Goal: Task Accomplishment & Management: Manage account settings

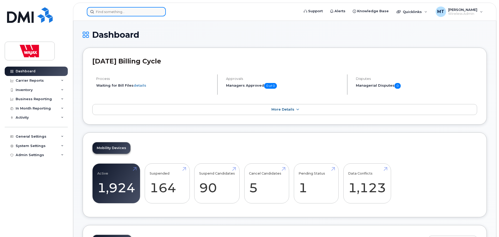
click at [135, 14] on input at bounding box center [126, 11] width 79 height 9
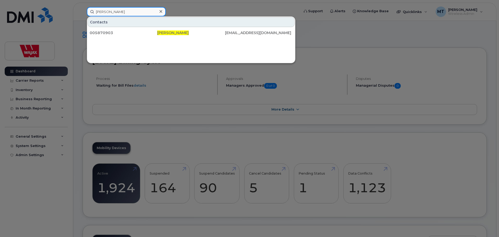
drag, startPoint x: 110, startPoint y: 12, endPoint x: 76, endPoint y: 11, distance: 34.4
click at [83, 11] on div "Anthony Parrell Contacts 005870903 Anthony Parrell tparrell@wajax.com" at bounding box center [191, 11] width 217 height 9
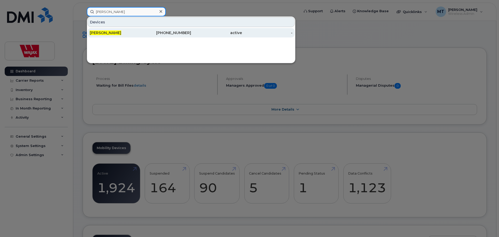
type input "Tony Parrell"
click at [150, 32] on div "709-682-0526" at bounding box center [165, 32] width 51 height 5
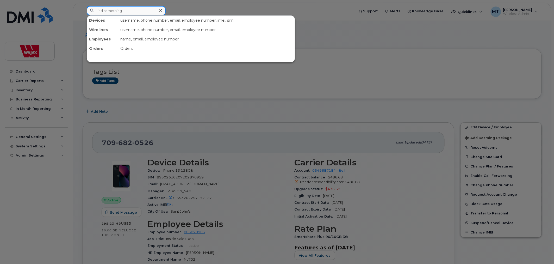
click at [143, 7] on input at bounding box center [126, 10] width 79 height 9
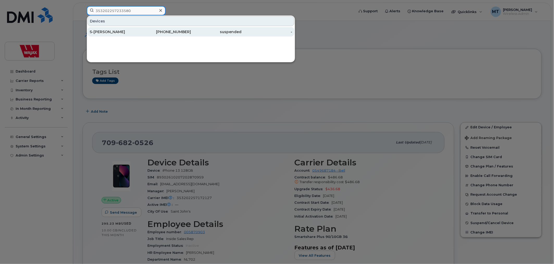
type input "353202257233580"
click at [120, 32] on div "S-[PERSON_NAME]" at bounding box center [115, 31] width 51 height 5
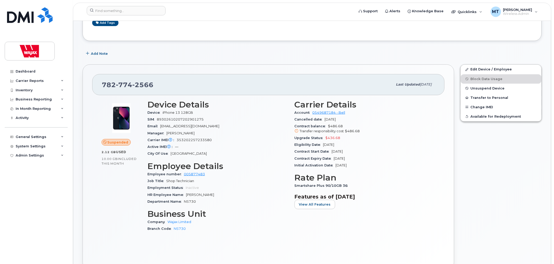
scroll to position [29, 0]
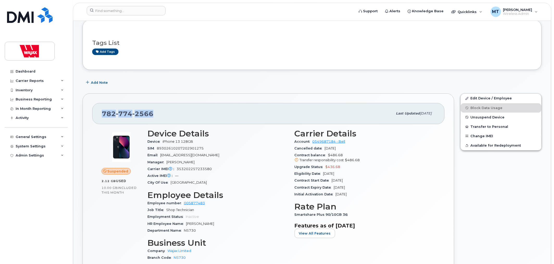
drag, startPoint x: 165, startPoint y: 113, endPoint x: 101, endPoint y: 111, distance: 64.4
click at [101, 111] on div "782 774 2566 Last updated Aug 20, 2025" at bounding box center [268, 113] width 352 height 21
copy span "782 774 2566"
click at [123, 14] on input at bounding box center [126, 10] width 79 height 9
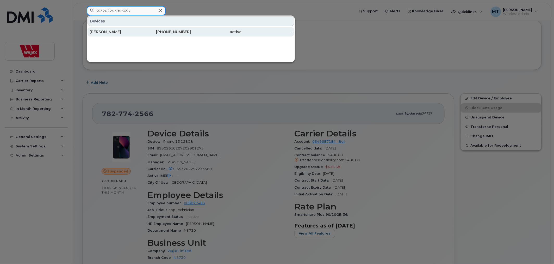
type input "353202253956697"
click at [140, 27] on div "Cleo Bentley" at bounding box center [165, 31] width 51 height 9
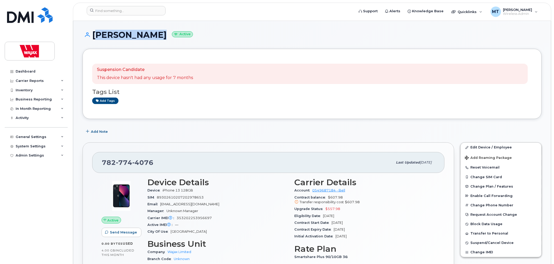
drag, startPoint x: 148, startPoint y: 36, endPoint x: 92, endPoint y: 37, distance: 55.2
click at [92, 37] on h1 "Cleo Bentley Active" at bounding box center [312, 34] width 459 height 9
copy h1 "Cleo Bentley"
drag, startPoint x: 181, startPoint y: 158, endPoint x: 101, endPoint y: 159, distance: 80.2
click at [101, 159] on div "782 774 4076 Last updated Aug 01, 2025" at bounding box center [268, 162] width 352 height 21
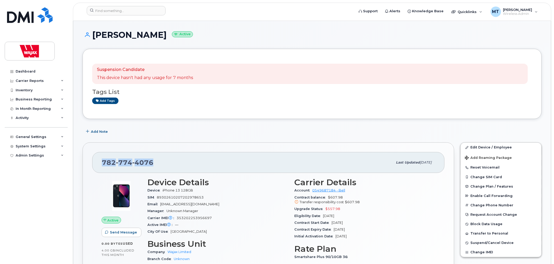
copy span "782 774 4076"
click at [135, 13] on input at bounding box center [126, 10] width 79 height 9
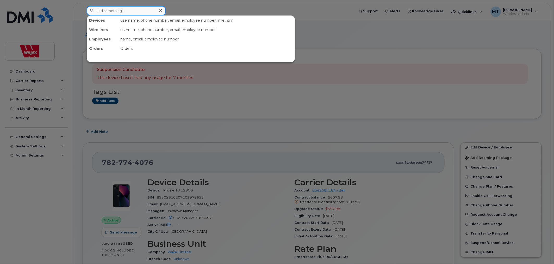
type input "J"
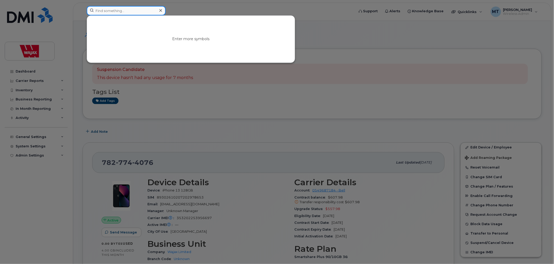
click at [147, 10] on input at bounding box center [126, 10] width 79 height 9
paste input "7802155873"
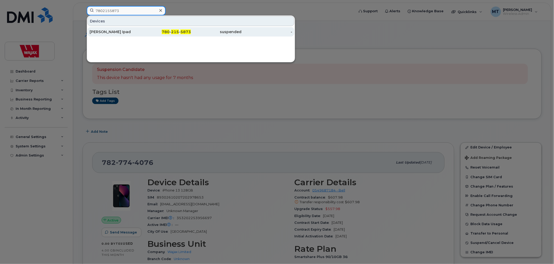
type input "7802155873"
click at [140, 29] on div "Joe Vetter Ipad" at bounding box center [165, 31] width 51 height 9
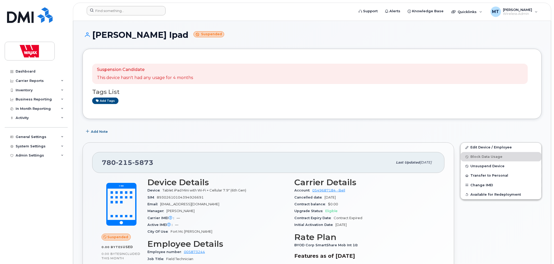
drag, startPoint x: 138, startPoint y: 18, endPoint x: 144, endPoint y: 11, distance: 9.4
click at [141, 15] on header "Support Alerts Knowledge Base Quicklinks Suspend / Cancel Device Change SIM Car…" at bounding box center [312, 12] width 478 height 18
click at [144, 11] on input at bounding box center [126, 10] width 79 height 9
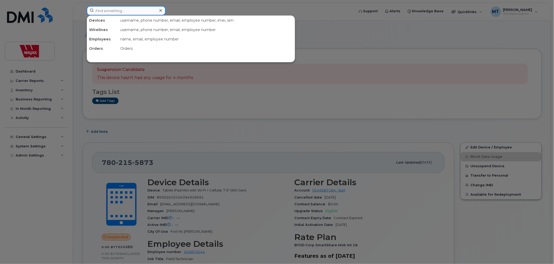
paste input "6472240135"
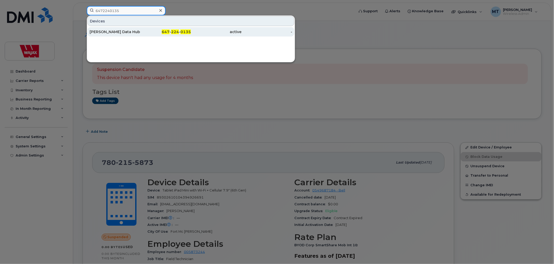
type input "6472240135"
click at [191, 28] on div "647 - 224 - 0135" at bounding box center [216, 31] width 51 height 9
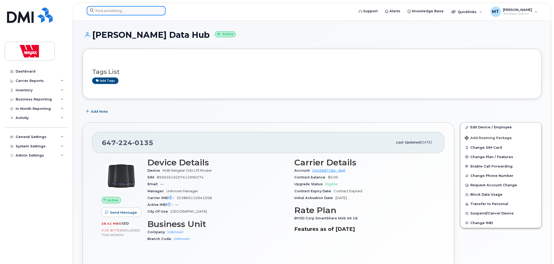
click at [124, 13] on input at bounding box center [126, 10] width 79 height 9
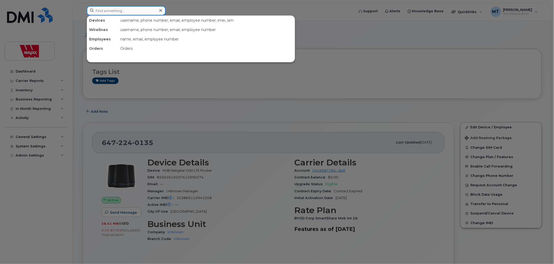
paste input "7826416587"
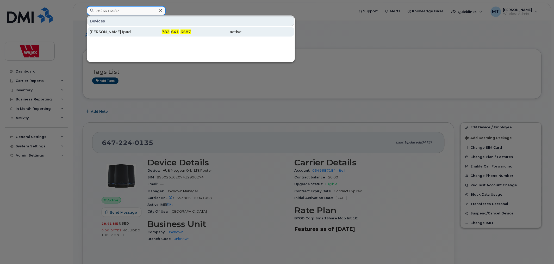
type input "7826416587"
click at [140, 29] on div "[PERSON_NAME] Ipad" at bounding box center [165, 31] width 51 height 9
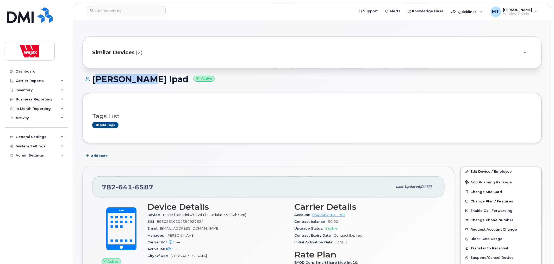
drag, startPoint x: 139, startPoint y: 79, endPoint x: 93, endPoint y: 81, distance: 45.6
click at [93, 81] on h1 "Ryan Kirby Ipad Active" at bounding box center [312, 78] width 459 height 9
copy h1 "Ryan Kirby"
click at [151, 14] on input at bounding box center [126, 10] width 79 height 9
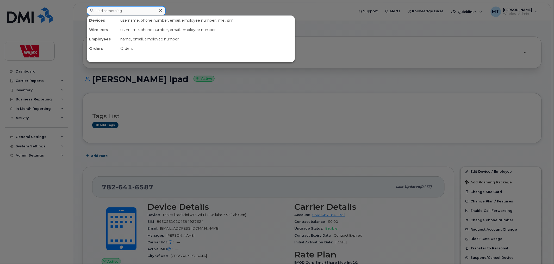
paste input "5875763594"
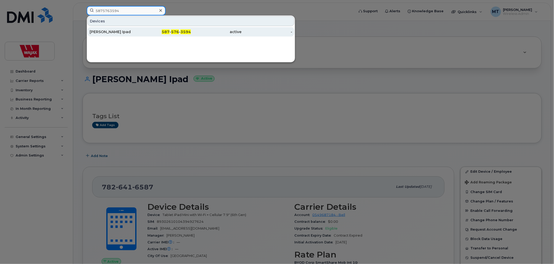
type input "5875763594"
click at [136, 27] on link "William Yurkewich Ipad 587 - 576 - 3594 active -" at bounding box center [191, 31] width 207 height 9
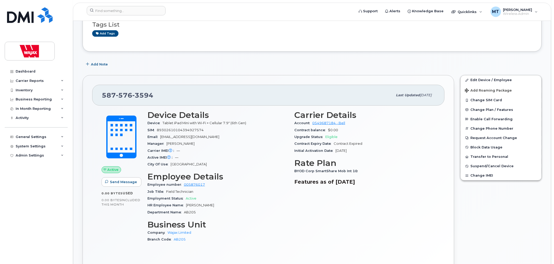
scroll to position [116, 0]
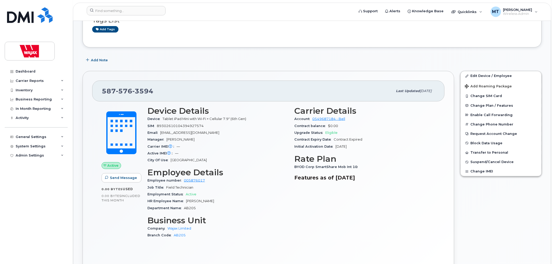
drag, startPoint x: 186, startPoint y: 202, endPoint x: 225, endPoint y: 201, distance: 39.1
click at [225, 201] on div "HR Employee Name [PERSON_NAME]" at bounding box center [217, 200] width 141 height 7
copy span "[PERSON_NAME]"
click at [157, 16] on div at bounding box center [219, 11] width 273 height 11
click at [157, 14] on input at bounding box center [126, 10] width 79 height 9
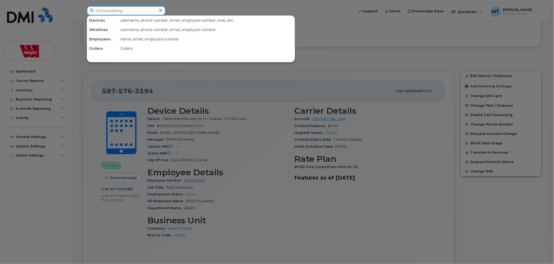
paste input "7055687215"
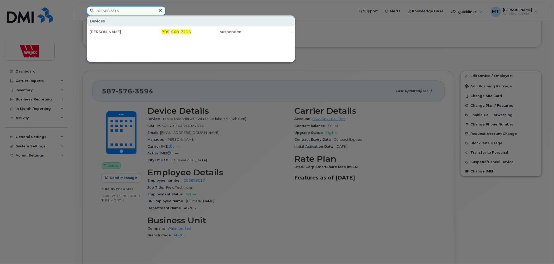
type input "7055687215"
drag, startPoint x: 160, startPoint y: 8, endPoint x: 156, endPoint y: 9, distance: 4.0
click at [160, 8] on icon at bounding box center [160, 10] width 3 height 4
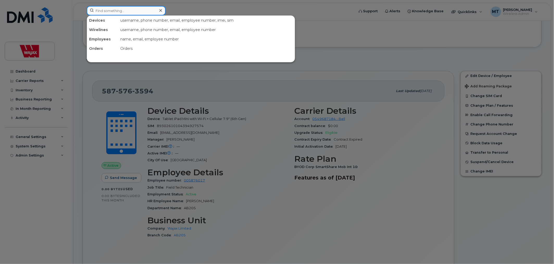
click at [156, 9] on input at bounding box center [126, 10] width 79 height 9
paste input "6475198026"
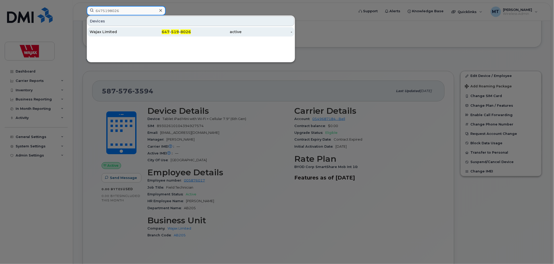
type input "6475198026"
click at [153, 34] on div "647 - 519 - 8026" at bounding box center [165, 31] width 51 height 5
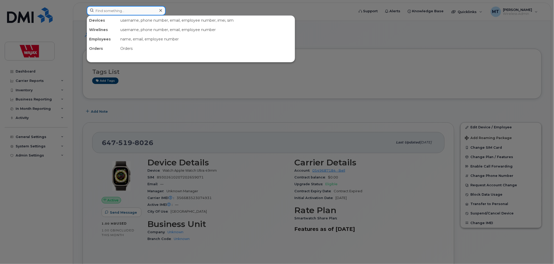
click at [144, 12] on input at bounding box center [126, 10] width 79 height 9
paste input "4188189802"
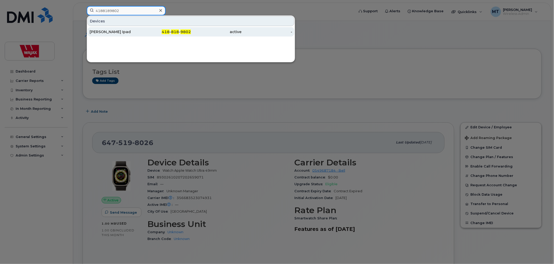
type input "4188189802"
click at [140, 29] on div "[PERSON_NAME] Ipad" at bounding box center [165, 31] width 51 height 9
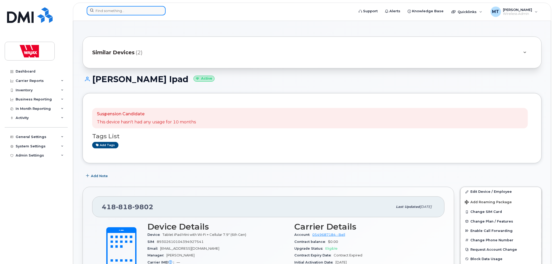
click at [140, 10] on input at bounding box center [126, 10] width 79 height 9
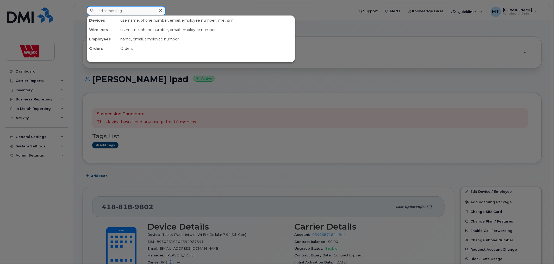
paste input "5879873548"
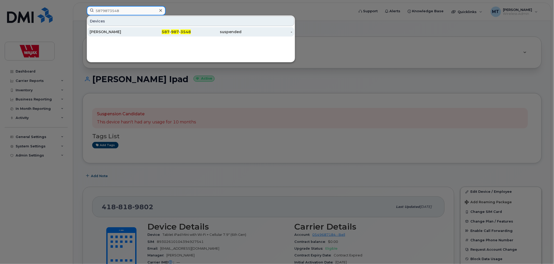
type input "5879873548"
click at [140, 29] on div "[PERSON_NAME]" at bounding box center [165, 31] width 51 height 9
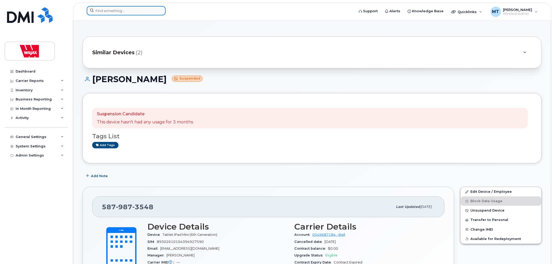
click at [158, 10] on div at bounding box center [126, 10] width 79 height 9
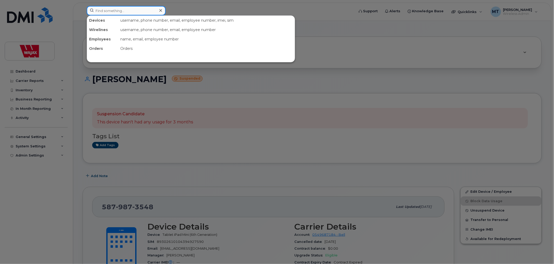
paste input "5875941633"
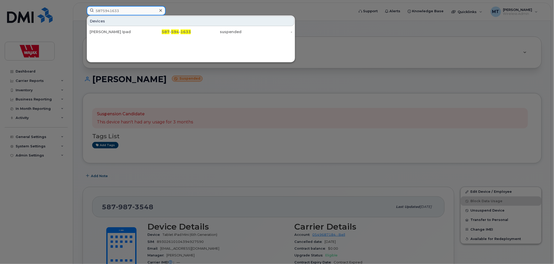
type input "5875941633"
click at [163, 8] on div at bounding box center [161, 11] width 8 height 8
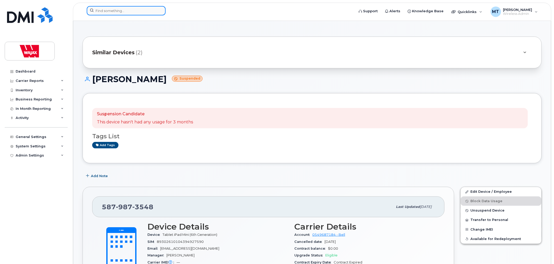
click at [163, 8] on div at bounding box center [126, 10] width 79 height 9
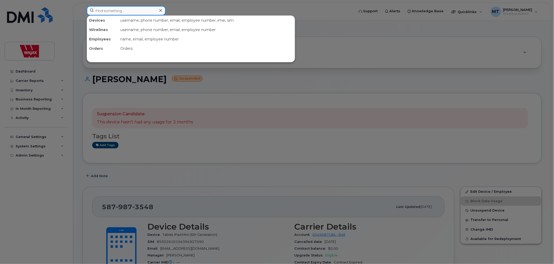
click at [154, 10] on input at bounding box center [126, 10] width 79 height 9
click at [160, 8] on div at bounding box center [161, 11] width 8 height 8
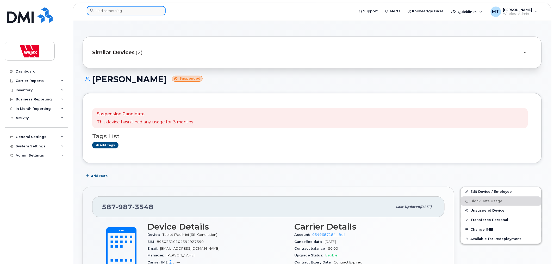
click at [159, 9] on div at bounding box center [126, 10] width 79 height 9
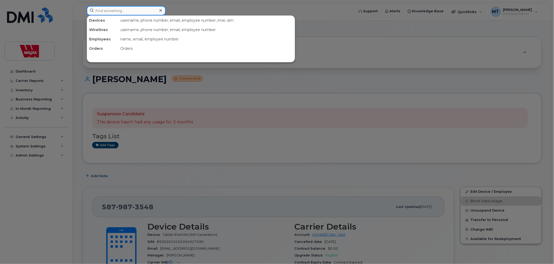
paste input "4169906093"
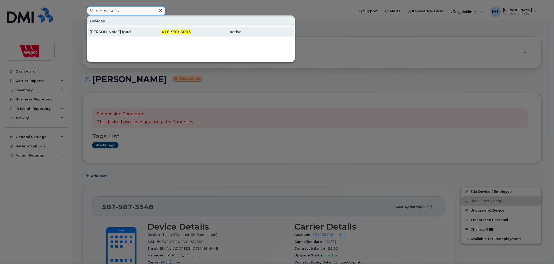
type input "4169906093"
click at [135, 30] on div "[PERSON_NAME] Ipad" at bounding box center [115, 31] width 51 height 5
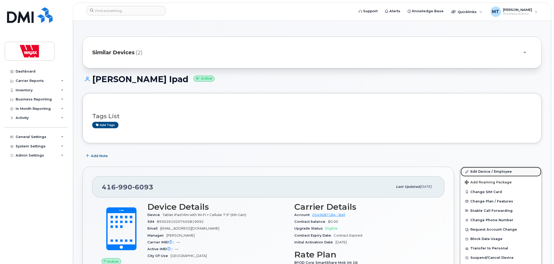
click at [486, 170] on link "Edit Device / Employee" at bounding box center [501, 171] width 81 height 9
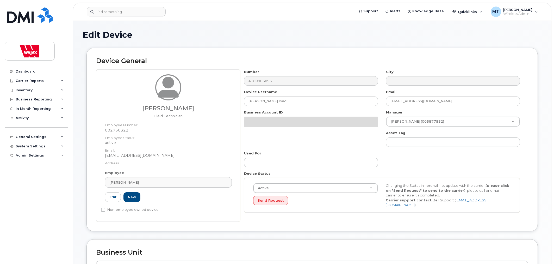
select select "23291732"
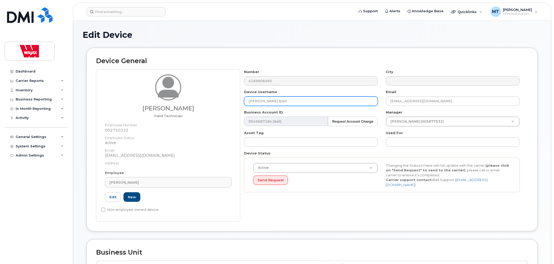
drag, startPoint x: 267, startPoint y: 101, endPoint x: 238, endPoint y: 102, distance: 29.4
click at [238, 102] on div "Lee Barnes Field Technician Employee Number: 002750322 Employee Status: active …" at bounding box center [312, 145] width 432 height 152
paste input "Corey Bratushesky"
type input "Corey Bratushesky Ipad"
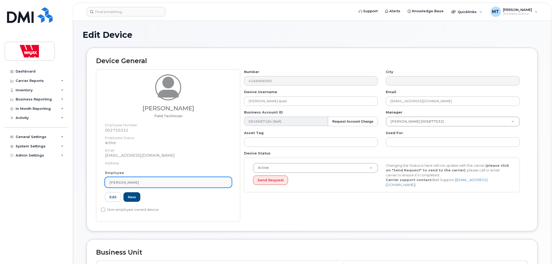
click at [148, 184] on div "Lee Barnes" at bounding box center [168, 182] width 118 height 5
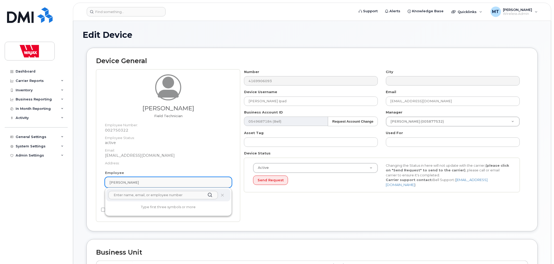
paste input "Corey Bratushesky"
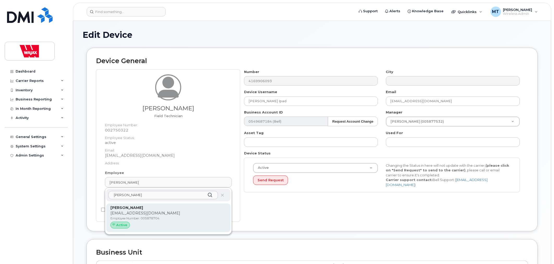
type input "Corey Bratushesky"
click at [145, 209] on p "Corey Bratushesky" at bounding box center [168, 207] width 116 height 5
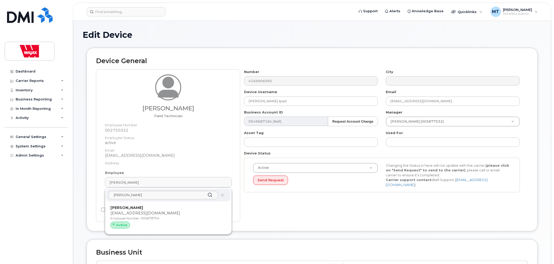
type input "005878704"
type input "Corey Bratushesky"
type input "cbratushesky@northpointts.com"
type input "35622576"
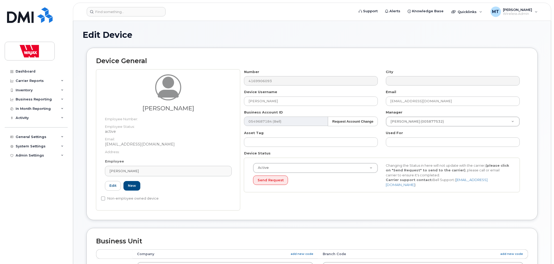
scroll to position [209, 0]
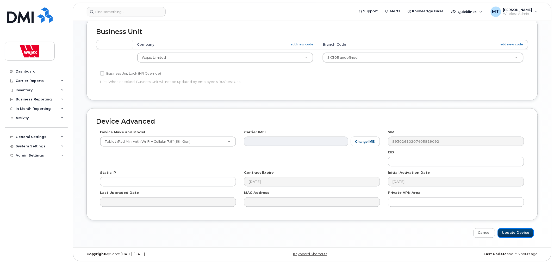
click at [512, 233] on input "Update Device" at bounding box center [516, 233] width 36 height 10
type input "Saving..."
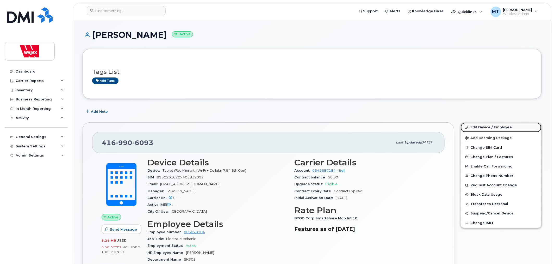
click at [470, 128] on link "Edit Device / Employee" at bounding box center [501, 126] width 81 height 9
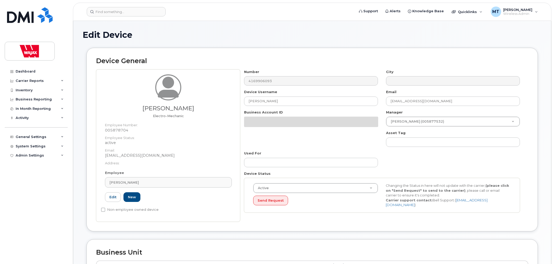
select select "23291732"
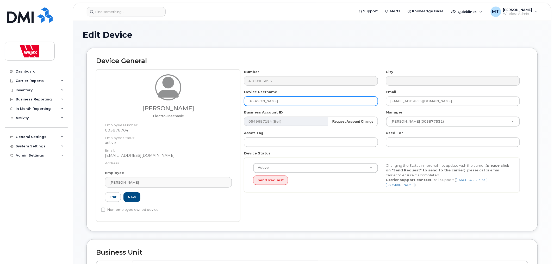
click at [288, 104] on input "[PERSON_NAME]" at bounding box center [311, 100] width 134 height 9
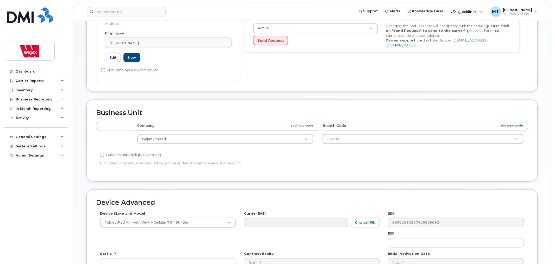
scroll to position [221, 0]
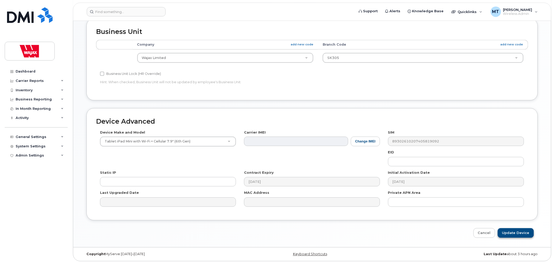
type input "[PERSON_NAME] iPad"
click at [507, 232] on input "Update Device" at bounding box center [516, 233] width 36 height 10
type input "Saving..."
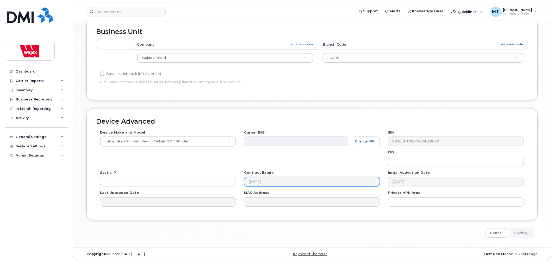
scroll to position [38, 0]
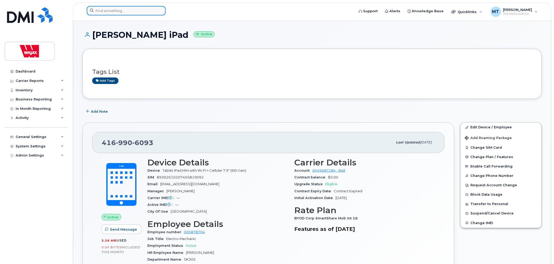
click at [151, 13] on input at bounding box center [126, 10] width 79 height 9
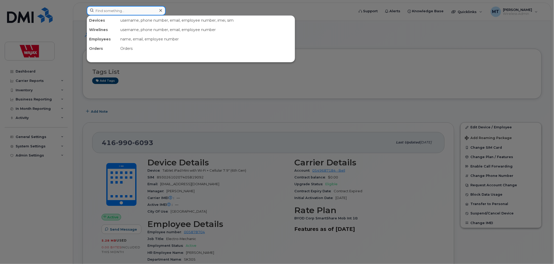
paste input "5875904350"
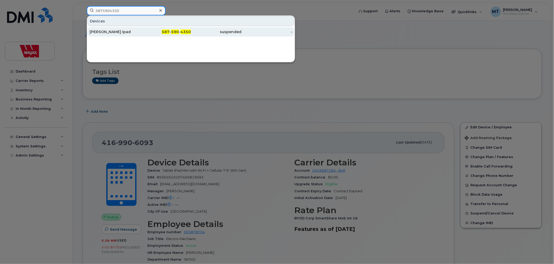
type input "5875904350"
click at [136, 31] on div "Joseph Vankonkelenberg Ipad" at bounding box center [115, 31] width 51 height 5
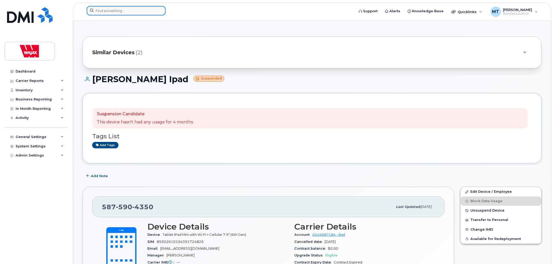
click at [142, 10] on input at bounding box center [126, 10] width 79 height 9
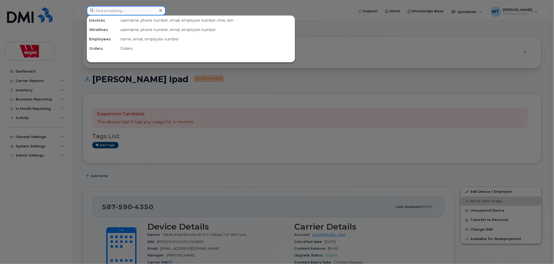
paste input "4166068665"
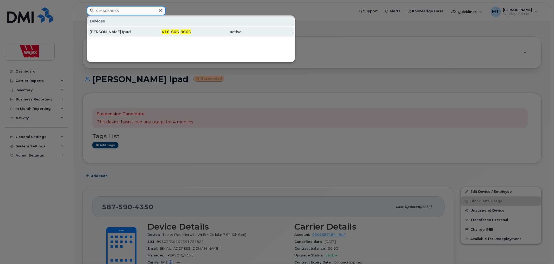
type input "4166068665"
click at [133, 32] on div "[PERSON_NAME] Ipad" at bounding box center [115, 31] width 51 height 5
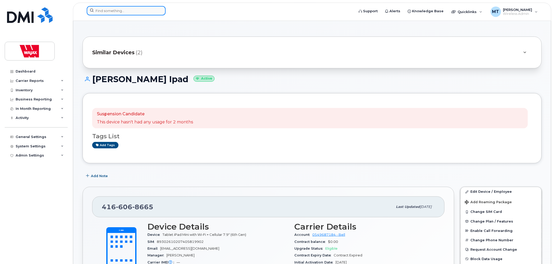
click at [137, 15] on input at bounding box center [126, 10] width 79 height 9
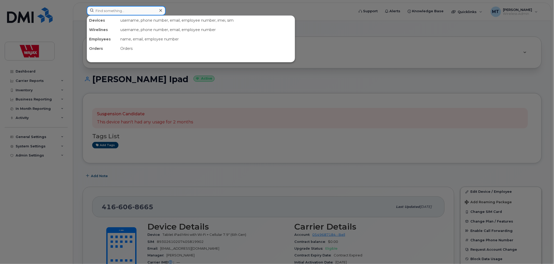
paste input "4388224759"
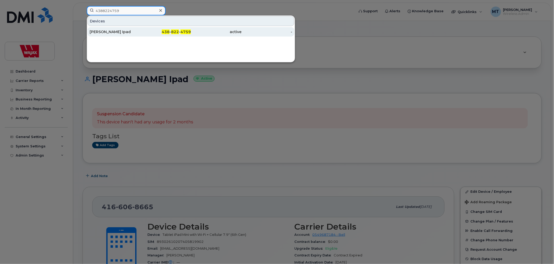
type input "4388224759"
click at [127, 30] on div "Tony Giella Ipad" at bounding box center [115, 31] width 51 height 5
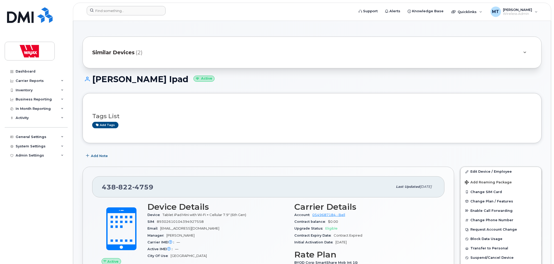
click at [146, 16] on div at bounding box center [219, 11] width 273 height 11
click at [147, 14] on input at bounding box center [126, 10] width 79 height 9
paste input "4374482880"
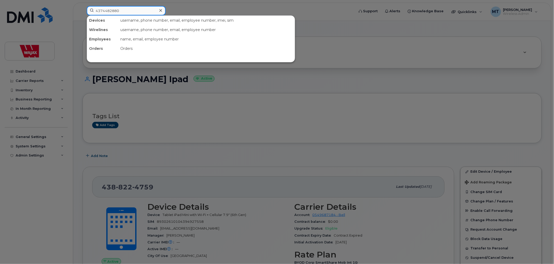
click at [147, 15] on div "4374482880 Devices username, phone number, email, employee number, imei, sim Wi…" at bounding box center [219, 10] width 264 height 9
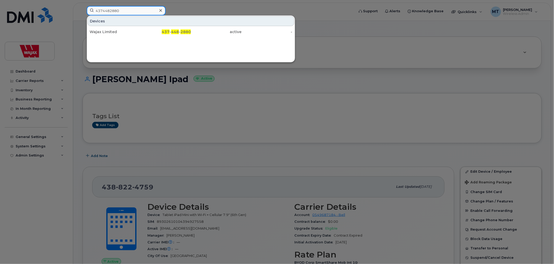
type input "4374482880"
click at [135, 24] on div "Devices" at bounding box center [191, 21] width 207 height 10
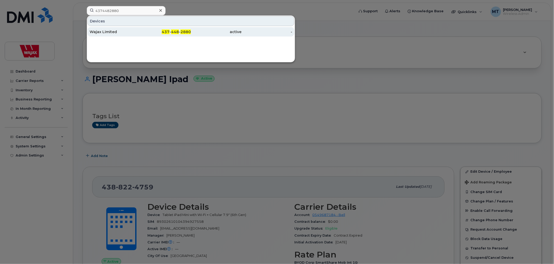
click at [134, 30] on div "Wajax Limited" at bounding box center [115, 31] width 51 height 5
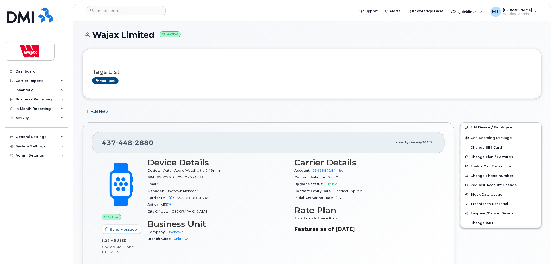
scroll to position [29, 0]
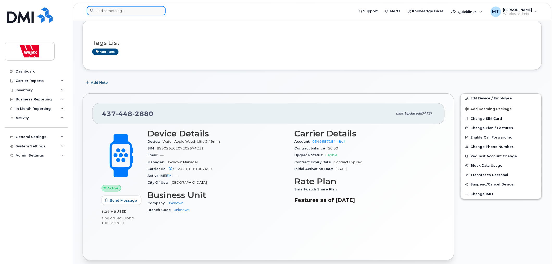
click at [154, 11] on input at bounding box center [126, 10] width 79 height 9
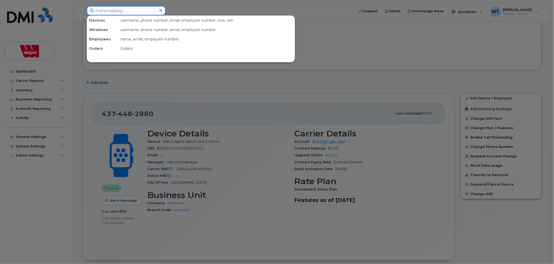
paste input "5069530127"
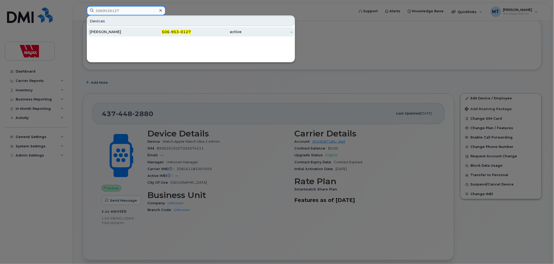
type input "5069530127"
click at [148, 34] on div "506 - 953 - 0127" at bounding box center [165, 31] width 51 height 5
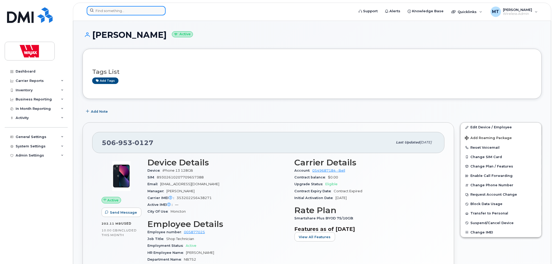
click at [144, 12] on input at bounding box center [126, 10] width 79 height 9
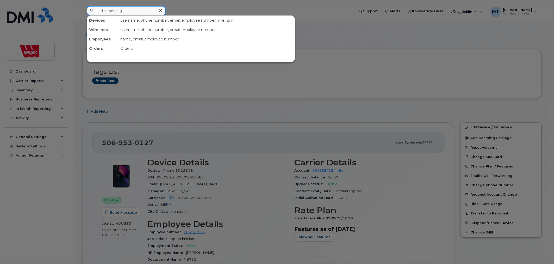
paste input "5142149683"
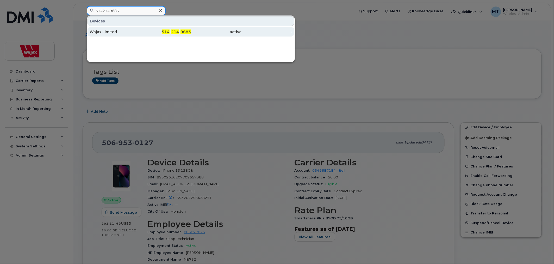
type input "5142149683"
click at [124, 32] on div "Wajax Limited" at bounding box center [115, 31] width 51 height 5
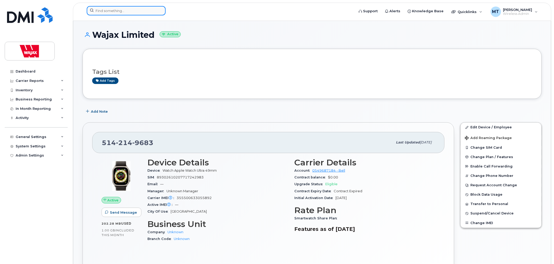
click at [146, 11] on input at bounding box center [126, 10] width 79 height 9
paste input "4037002667"
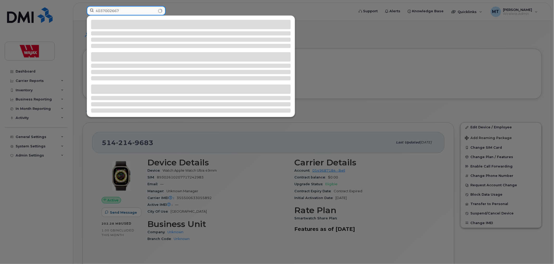
click at [142, 9] on input "4037002667" at bounding box center [126, 10] width 79 height 9
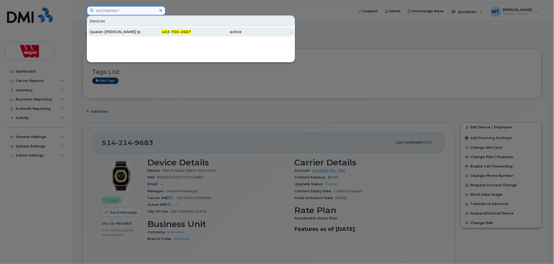
type input "4037002667"
click at [108, 30] on div "Qualan [PERSON_NAME] Ipad" at bounding box center [115, 31] width 51 height 5
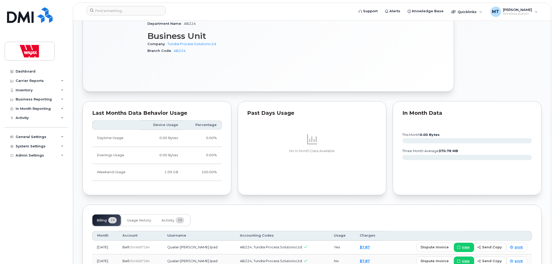
scroll to position [376, 0]
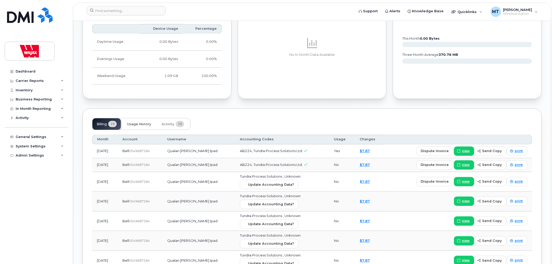
click at [146, 126] on button "Usage History" at bounding box center [139, 123] width 32 height 11
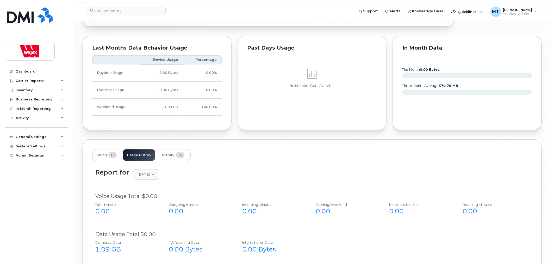
scroll to position [313, 0]
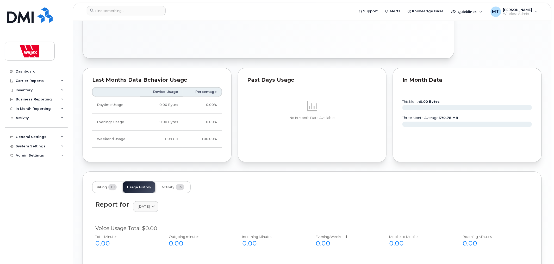
click at [114, 186] on span "19" at bounding box center [112, 187] width 8 height 6
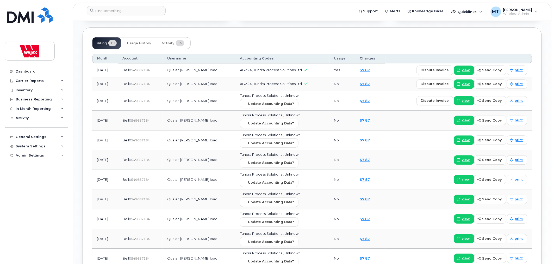
scroll to position [457, 0]
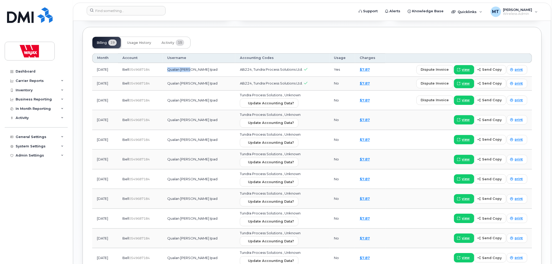
drag, startPoint x: 180, startPoint y: 70, endPoint x: 203, endPoint y: 69, distance: 22.7
click at [203, 69] on td "Qualan Kopp Ipad" at bounding box center [199, 70] width 73 height 14
copy td "Qualan Kopp"
drag, startPoint x: 212, startPoint y: 61, endPoint x: 160, endPoint y: 261, distance: 207.5
click at [163, 257] on table "Month Account Username Accounting Codes Usage Charges Aug 2025 Bell  0549687184…" at bounding box center [312, 239] width 440 height 372
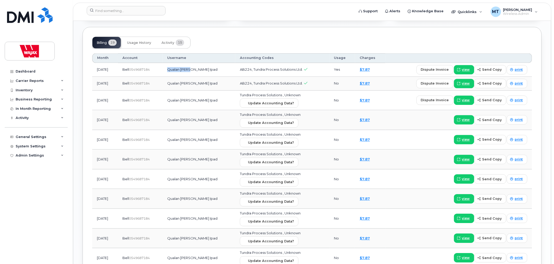
click at [180, 122] on td "Qualan Kopp Ipad" at bounding box center [199, 120] width 73 height 20
drag, startPoint x: 180, startPoint y: 70, endPoint x: 201, endPoint y: 70, distance: 21.1
click at [201, 70] on td "Qualan Kopp Ipad" at bounding box center [199, 70] width 73 height 14
copy td "Qualan Kopp"
click at [149, 12] on input at bounding box center [126, 10] width 79 height 9
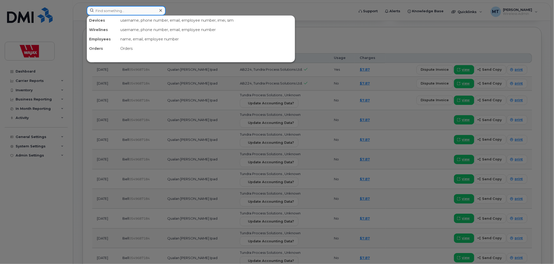
paste input "6138043086"
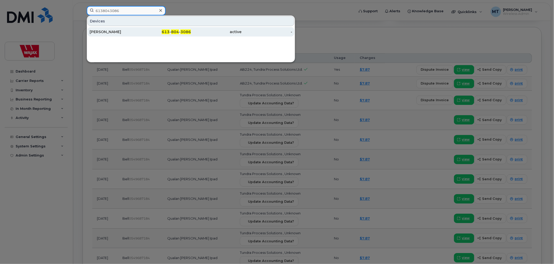
type input "6138043086"
click at [132, 30] on div "Don Oliver Ipad" at bounding box center [115, 31] width 51 height 5
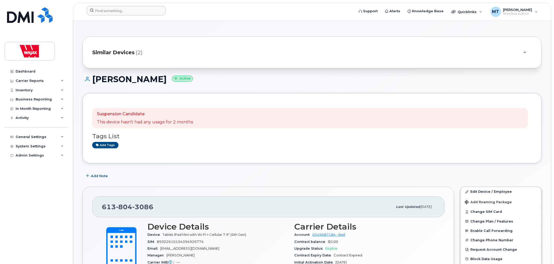
drag, startPoint x: 130, startPoint y: 4, endPoint x: 129, endPoint y: 8, distance: 4.5
click at [130, 4] on header "Support Alerts Knowledge Base Quicklinks Suspend / Cancel Device Change SIM Car…" at bounding box center [312, 12] width 478 height 18
click at [129, 8] on input at bounding box center [126, 10] width 79 height 9
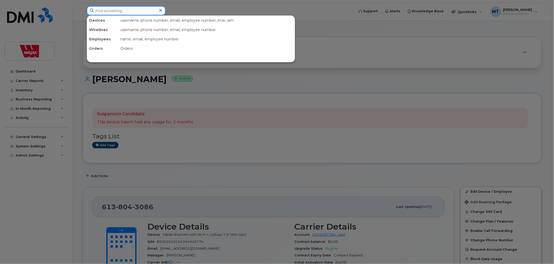
paste input "2507933298"
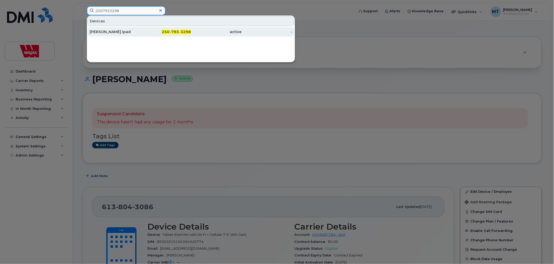
type input "2507933298"
click at [134, 32] on div "[PERSON_NAME] Ipad" at bounding box center [115, 31] width 51 height 5
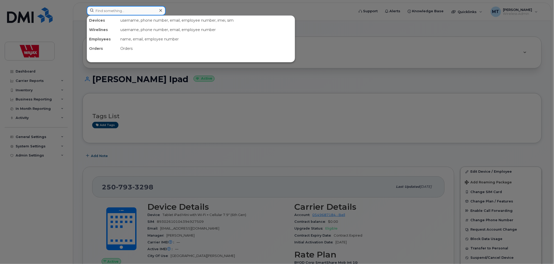
click at [146, 11] on input at bounding box center [126, 10] width 79 height 9
paste input "4035891262"
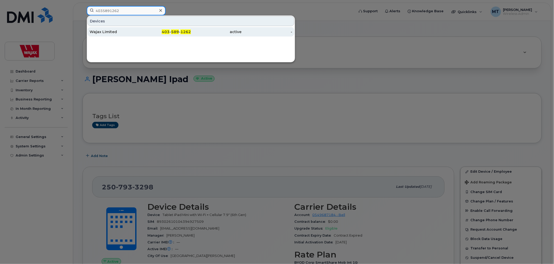
type input "4035891262"
click at [140, 29] on div "Wajax Limited" at bounding box center [165, 31] width 51 height 9
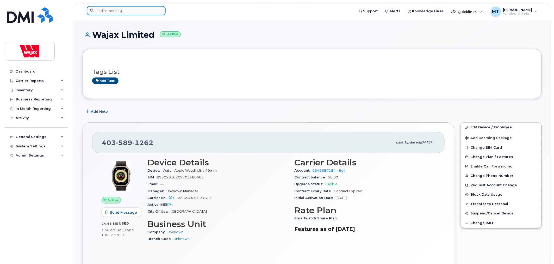
click at [157, 12] on input at bounding box center [126, 10] width 79 height 9
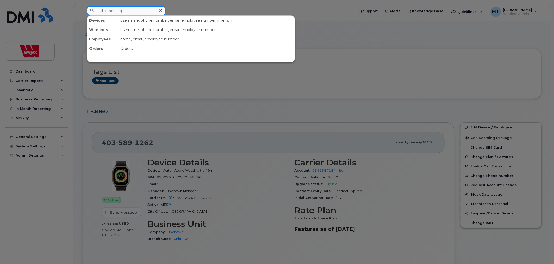
paste input "4507527039"
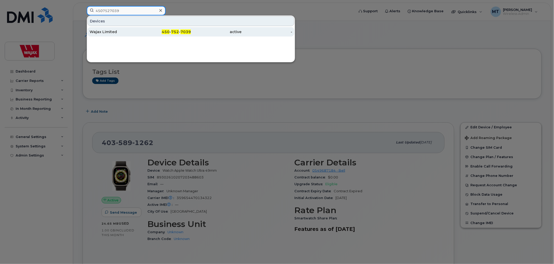
type input "4507527039"
click at [191, 28] on div "450 - 752 - 7039" at bounding box center [216, 31] width 51 height 9
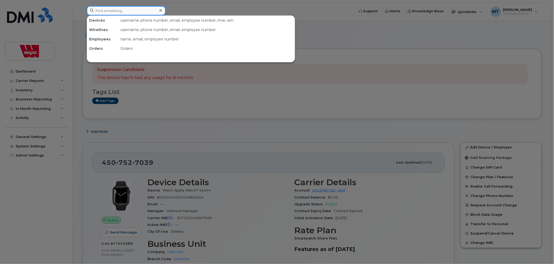
click at [152, 14] on input at bounding box center [126, 10] width 79 height 9
paste input "4185716124"
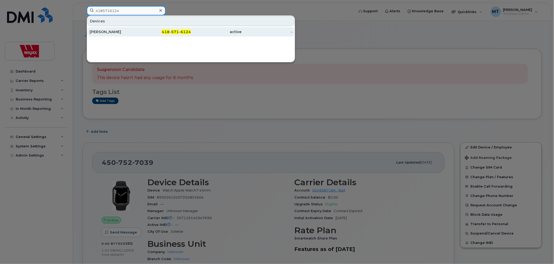
type input "4185716124"
click at [141, 30] on div "418 - 571 - 6124" at bounding box center [165, 31] width 51 height 5
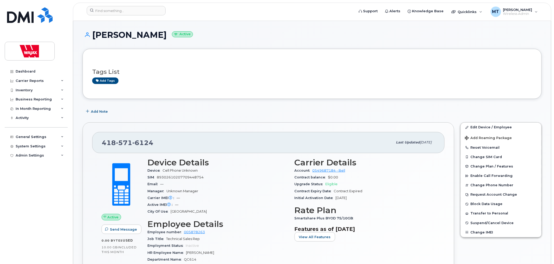
scroll to position [29, 0]
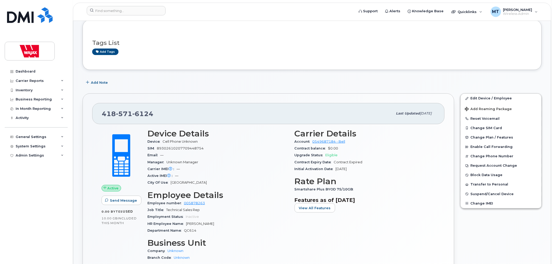
drag, startPoint x: 186, startPoint y: 223, endPoint x: 230, endPoint y: 224, distance: 44.3
click at [230, 224] on div "HR Employee Name Michel Boissonneault" at bounding box center [217, 223] width 141 height 7
copy span "Michel Boissonneault"
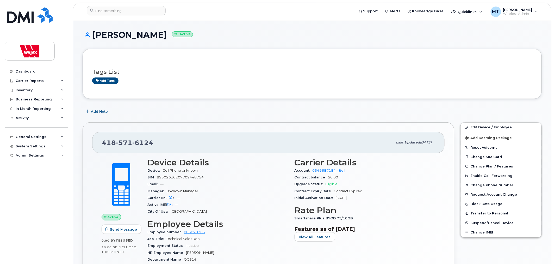
click at [157, 4] on header "Support Alerts Knowledge Base Quicklinks Suspend / Cancel Device Change SIM Car…" at bounding box center [312, 12] width 478 height 18
click at [152, 9] on input at bounding box center [126, 10] width 79 height 9
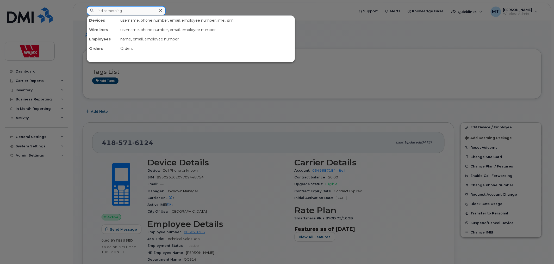
paste input "sjabbar@wajax.com"
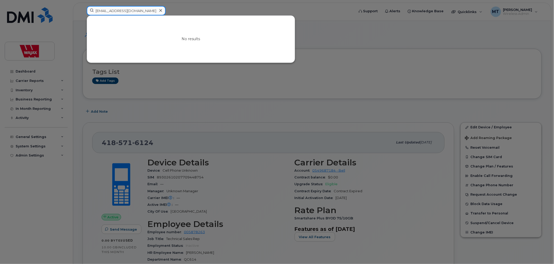
drag, startPoint x: 150, startPoint y: 10, endPoint x: 90, endPoint y: 10, distance: 59.9
click at [90, 10] on input "sjabbar@wajax.com" at bounding box center [126, 10] width 79 height 9
type input "J"
paste input "sjabbar@wajax.com"
type input "s"
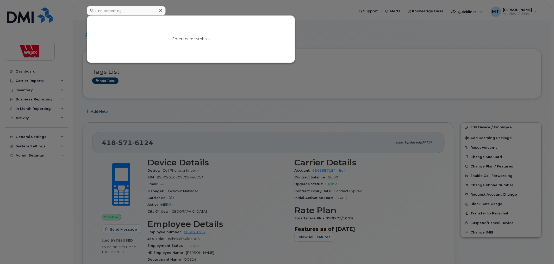
click at [157, 11] on div at bounding box center [161, 11] width 8 height 8
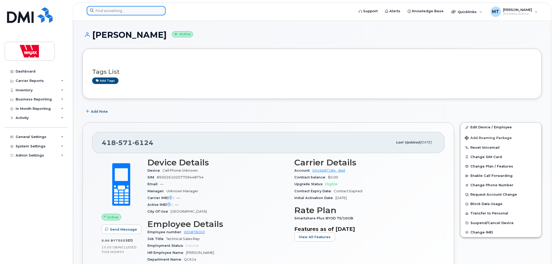
click at [159, 10] on div at bounding box center [126, 10] width 79 height 9
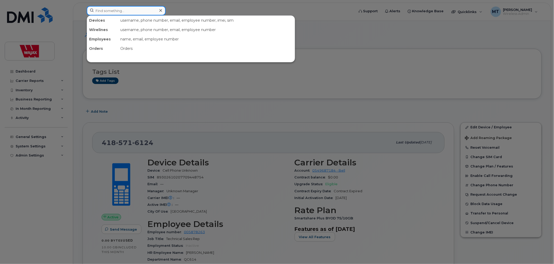
click at [156, 11] on input at bounding box center [126, 10] width 79 height 9
click at [152, 10] on input at bounding box center [126, 10] width 79 height 9
paste input "5873409902"
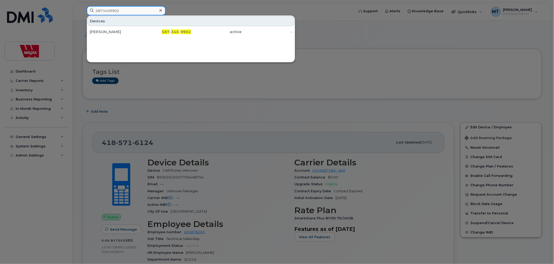
type input "5873409902"
click at [163, 10] on div at bounding box center [161, 11] width 8 height 8
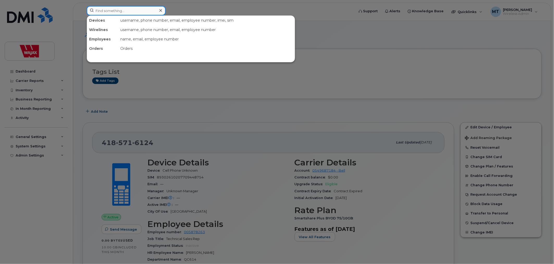
click at [159, 10] on div at bounding box center [126, 10] width 79 height 9
paste input "353970269823701"
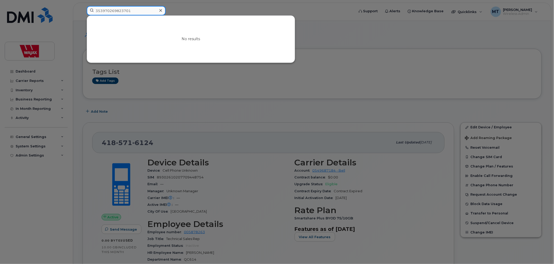
click at [142, 11] on input "353970269823701" at bounding box center [126, 10] width 79 height 9
type input "353970269823701"
click at [160, 9] on icon at bounding box center [160, 10] width 3 height 4
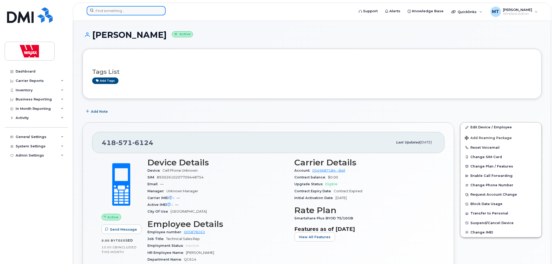
click at [157, 10] on div at bounding box center [126, 10] width 79 height 9
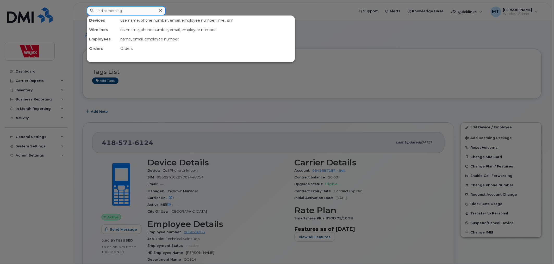
paste input "5873409902"
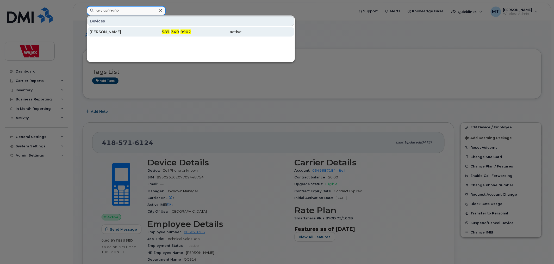
type input "5873409902"
click at [141, 32] on div "587 - 340 - 9902" at bounding box center [165, 31] width 51 height 5
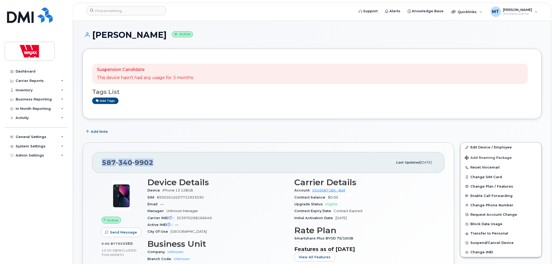
drag, startPoint x: 155, startPoint y: 161, endPoint x: 103, endPoint y: 160, distance: 51.6
click at [103, 160] on div "587 340 9902" at bounding box center [247, 162] width 291 height 11
copy span "587 340 9902"
click at [158, 15] on input at bounding box center [126, 10] width 79 height 9
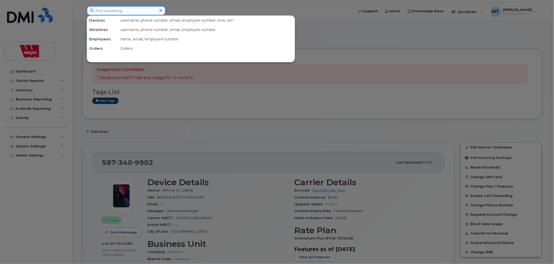
paste input "3436456356"
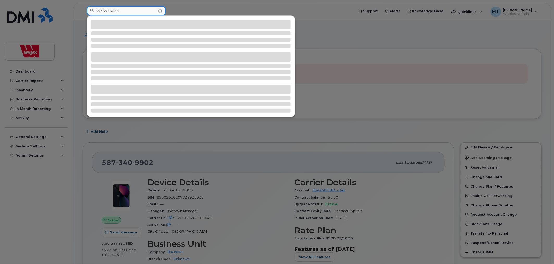
click at [147, 11] on input "3436456356" at bounding box center [126, 10] width 79 height 9
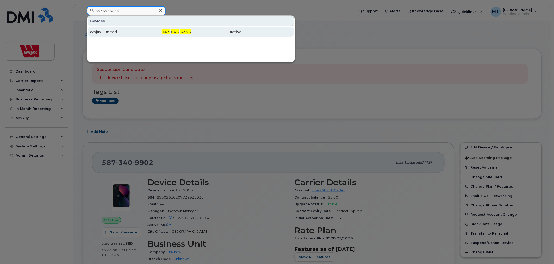
type input "3436456356"
click at [138, 32] on div "Wajax Limited" at bounding box center [115, 31] width 51 height 5
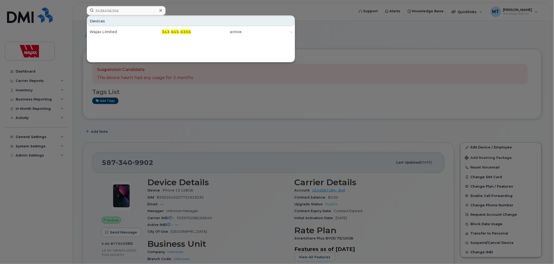
drag, startPoint x: 148, startPoint y: 102, endPoint x: 148, endPoint y: 104, distance: 2.6
click at [148, 104] on div at bounding box center [277, 132] width 554 height 264
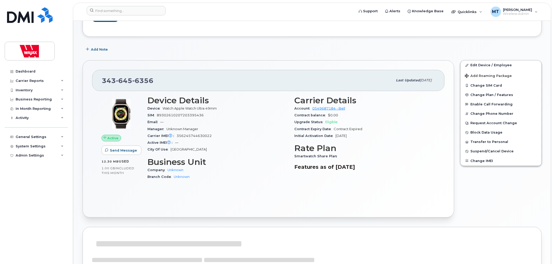
scroll to position [29, 0]
